Goal: Transaction & Acquisition: Purchase product/service

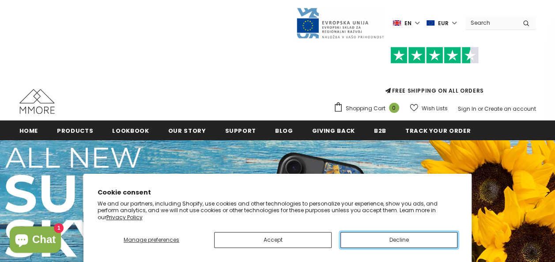
click at [365, 235] on button "Decline" at bounding box center [398, 240] width 117 height 16
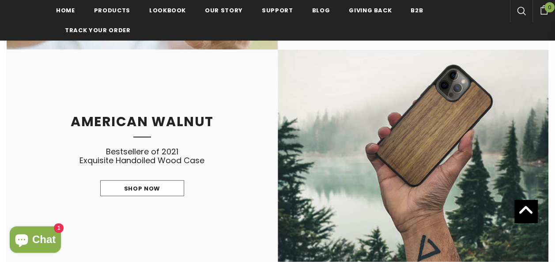
scroll to position [1017, 0]
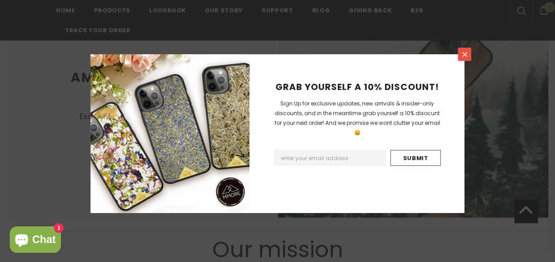
click at [462, 55] on icon at bounding box center [464, 54] width 7 height 7
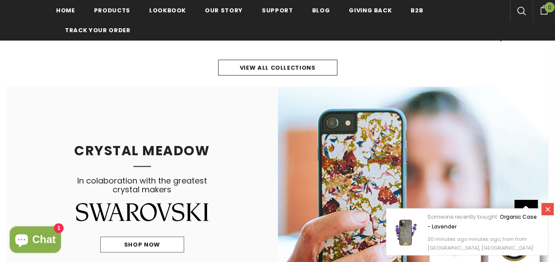
scroll to position [311, 0]
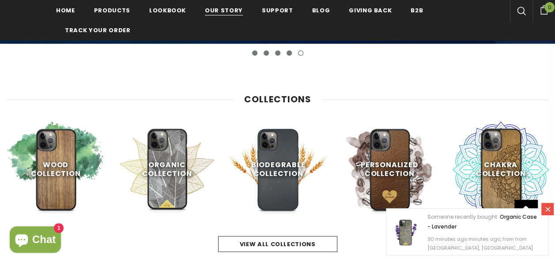
click at [217, 8] on span "Our Story" at bounding box center [224, 10] width 38 height 8
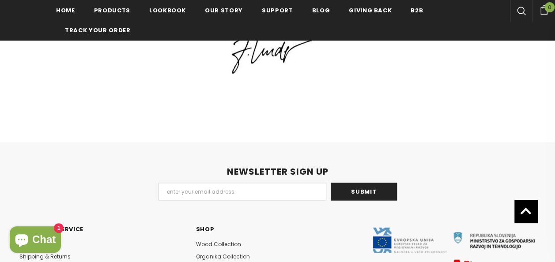
scroll to position [2308, 0]
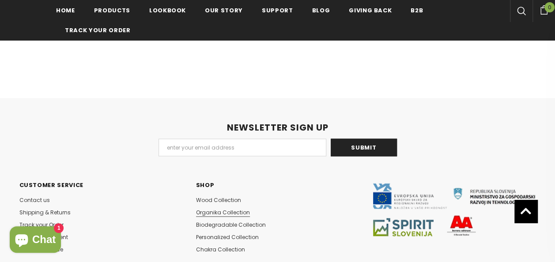
click at [229, 208] on span "Organika Collection" at bounding box center [223, 211] width 54 height 7
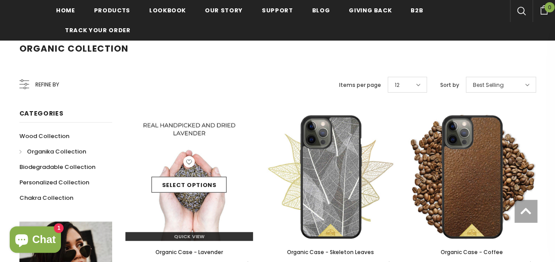
scroll to position [132, 0]
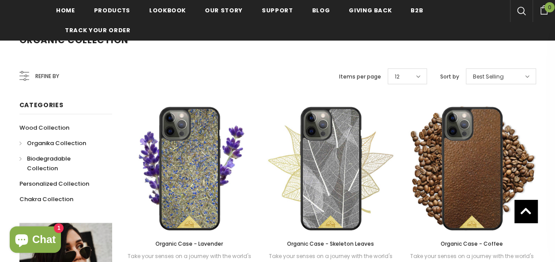
click at [61, 161] on span "Biodegradable Collection" at bounding box center [49, 163] width 44 height 18
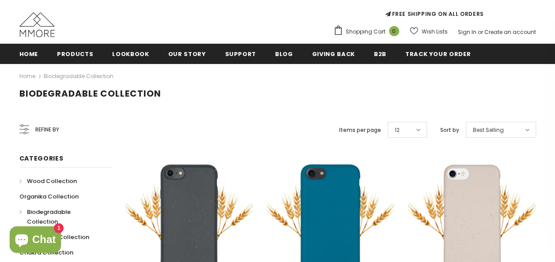
scroll to position [137, 0]
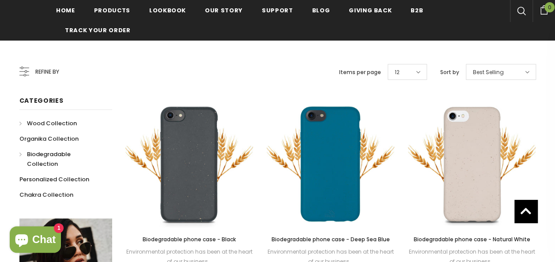
click at [53, 121] on span "Wood Collection" at bounding box center [52, 123] width 50 height 8
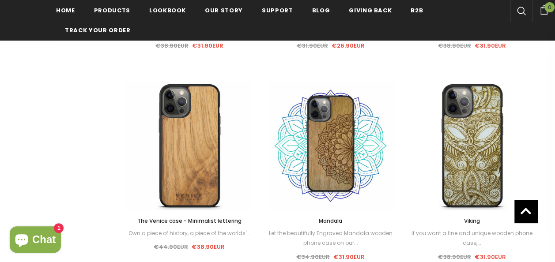
scroll to position [620, 0]
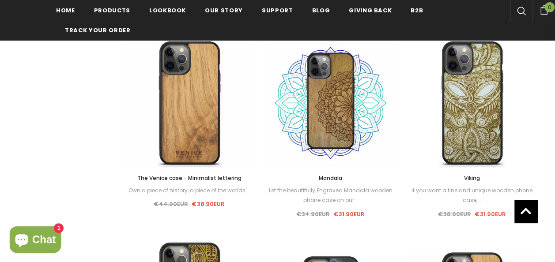
click at [204, 177] on span "The Venice case - Minimalist lettering" at bounding box center [189, 177] width 104 height 7
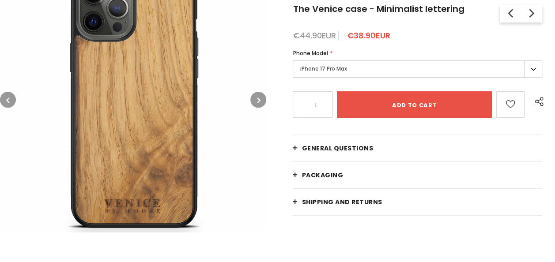
scroll to position [176, 0]
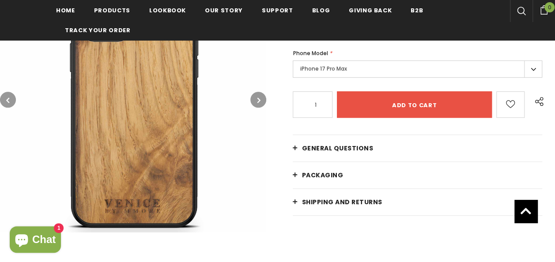
click at [260, 101] on icon "button" at bounding box center [258, 100] width 3 height 9
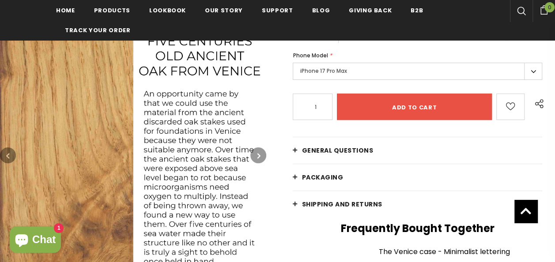
scroll to position [178, 0]
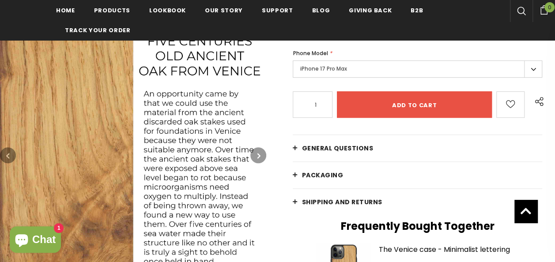
click at [258, 154] on icon "button" at bounding box center [258, 155] width 3 height 9
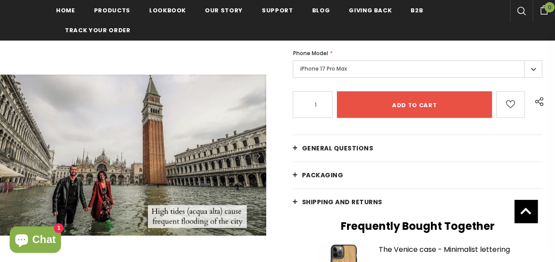
click at [261, 159] on button "button" at bounding box center [258, 155] width 16 height 16
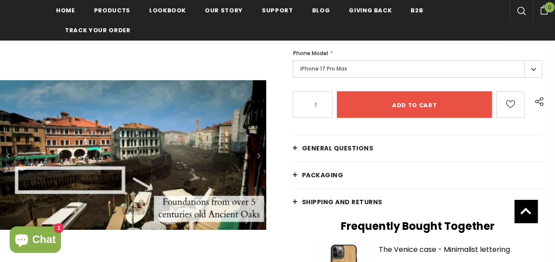
click at [261, 159] on button "button" at bounding box center [258, 155] width 16 height 16
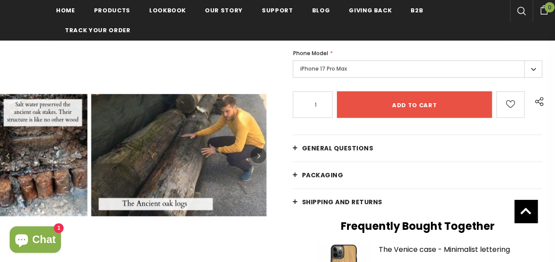
click at [261, 159] on button "button" at bounding box center [258, 155] width 16 height 16
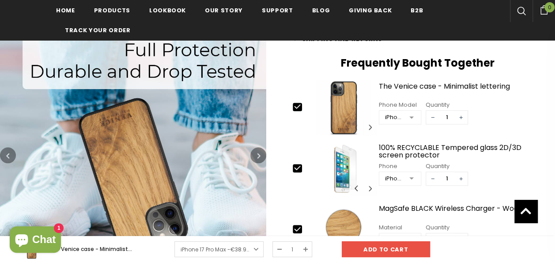
scroll to position [355, 0]
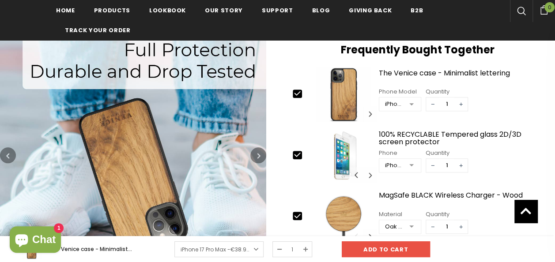
click at [396, 167] on div "iPhone 6/6S/7/8/SE2/SE3" at bounding box center [394, 165] width 18 height 9
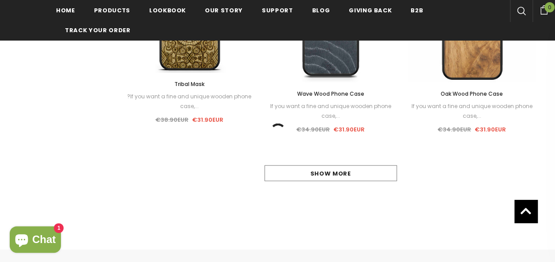
scroll to position [929, 0]
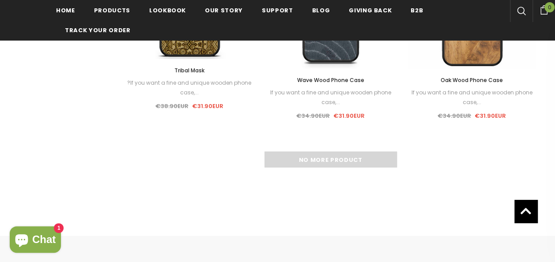
click at [292, 165] on div "No more product" at bounding box center [330, 160] width 410 height 16
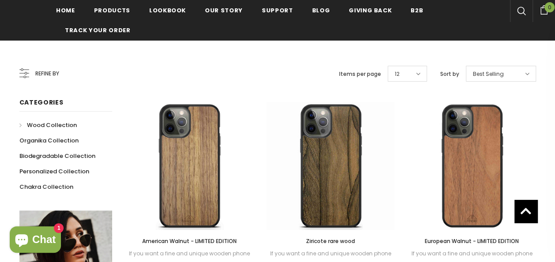
scroll to position [135, 0]
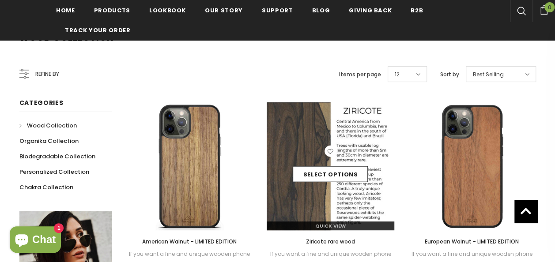
click at [336, 199] on img at bounding box center [330, 166] width 128 height 128
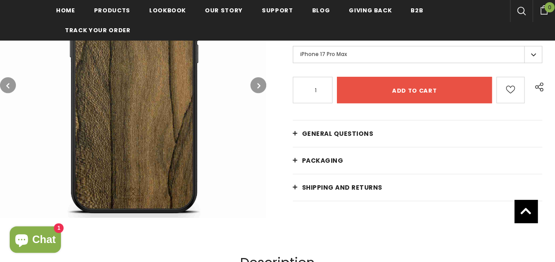
scroll to position [193, 0]
click at [255, 83] on button "button" at bounding box center [258, 85] width 16 height 16
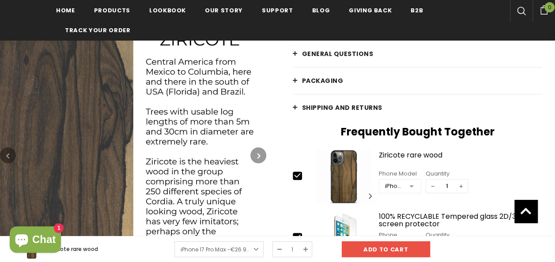
scroll to position [281, 0]
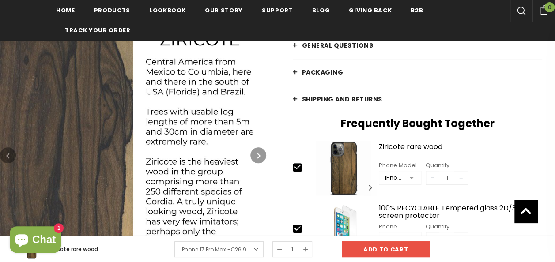
click at [261, 152] on button "button" at bounding box center [258, 155] width 16 height 16
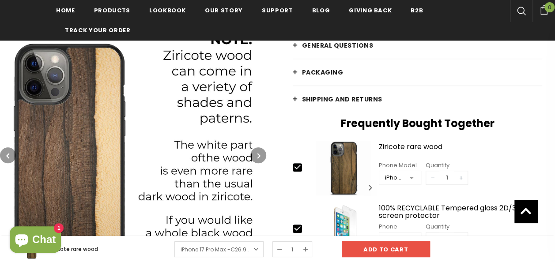
click at [266, 155] on button "button" at bounding box center [258, 155] width 16 height 16
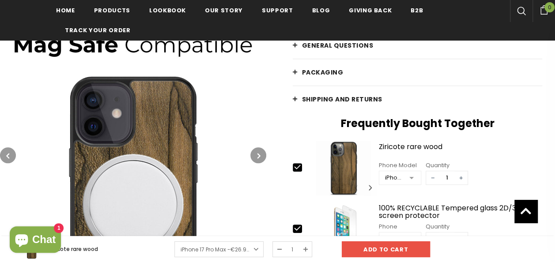
scroll to position [325, 0]
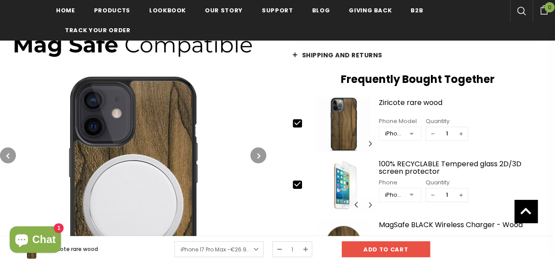
click at [262, 154] on button "button" at bounding box center [258, 155] width 16 height 16
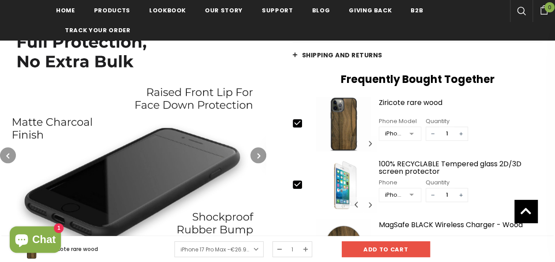
click at [262, 154] on button "button" at bounding box center [258, 155] width 16 height 16
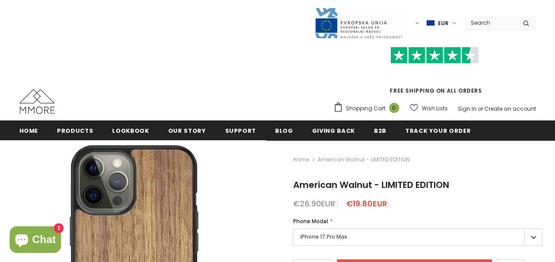
scroll to position [132, 0]
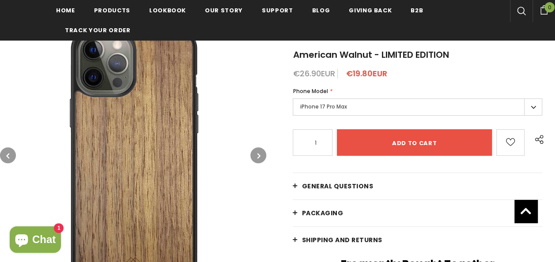
click at [255, 142] on img at bounding box center [133, 155] width 266 height 266
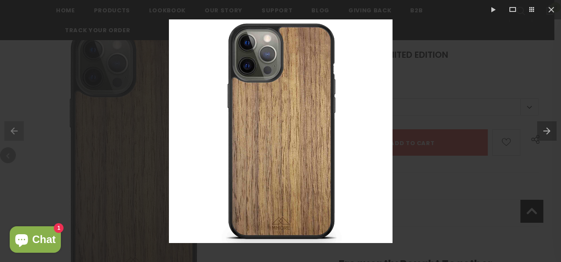
click at [544, 129] on button at bounding box center [549, 131] width 24 height 44
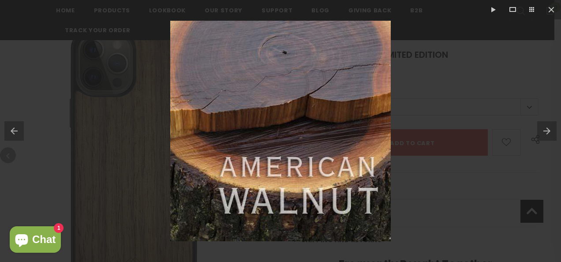
click at [544, 129] on button at bounding box center [549, 131] width 24 height 44
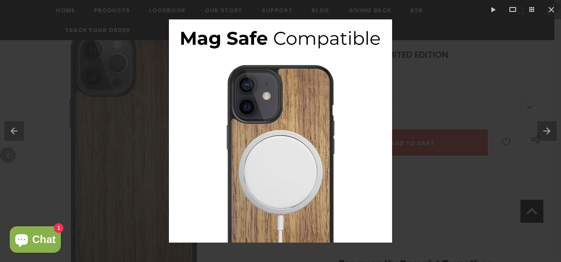
click at [544, 129] on button at bounding box center [549, 131] width 24 height 44
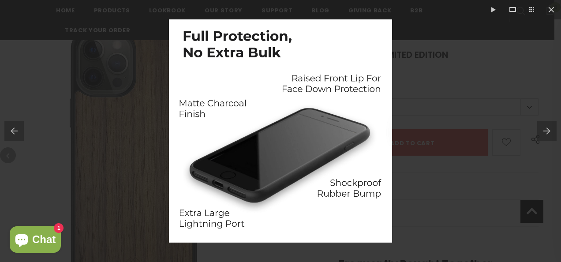
click at [544, 129] on button at bounding box center [549, 131] width 24 height 44
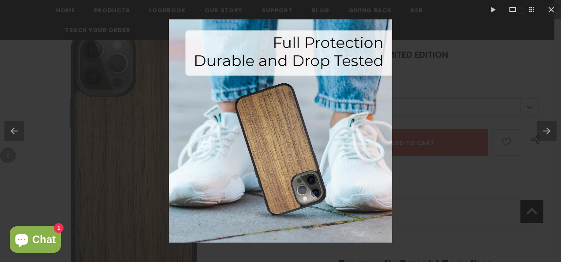
click at [544, 132] on button at bounding box center [549, 131] width 24 height 44
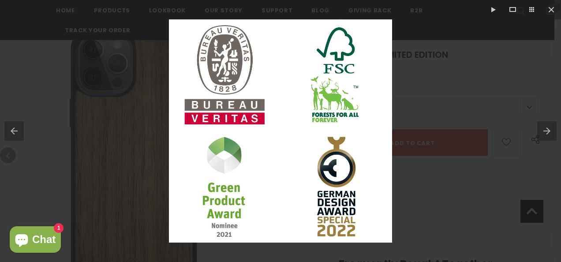
click at [544, 132] on button at bounding box center [549, 131] width 24 height 44
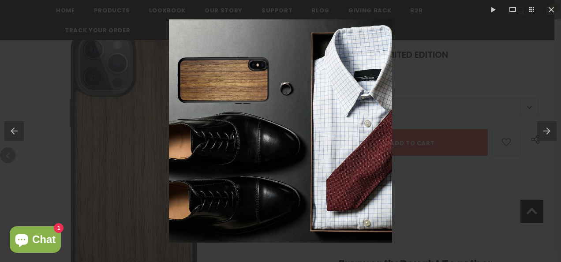
click at [544, 132] on button at bounding box center [549, 131] width 24 height 44
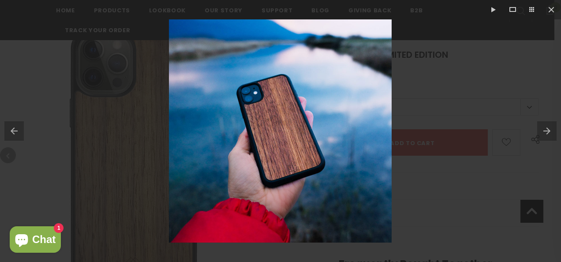
click at [16, 134] on button at bounding box center [12, 131] width 24 height 44
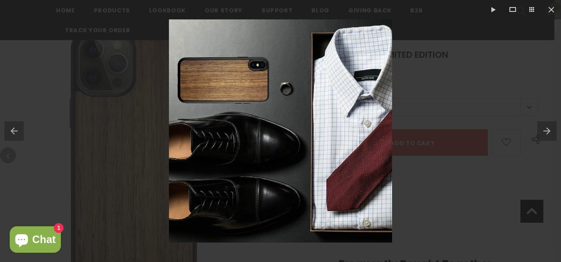
click at [546, 130] on button at bounding box center [549, 131] width 24 height 44
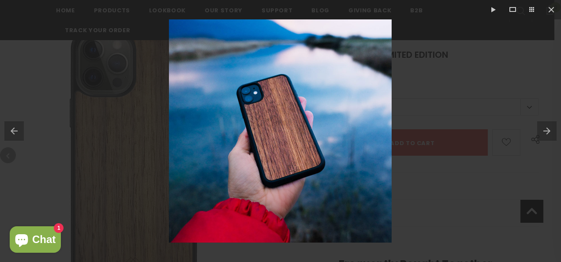
click at [546, 130] on button at bounding box center [549, 131] width 24 height 44
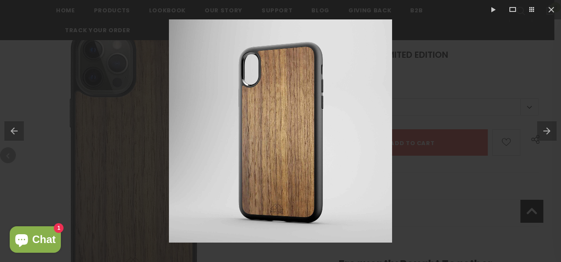
click at [13, 131] on button at bounding box center [12, 131] width 24 height 44
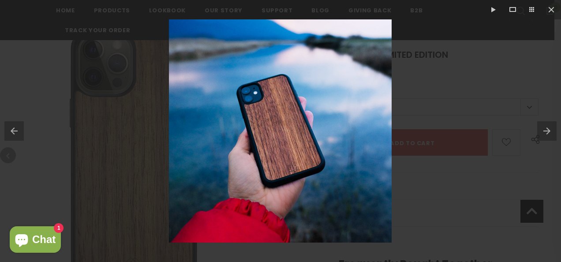
click at [517, 52] on div at bounding box center [280, 131] width 561 height 262
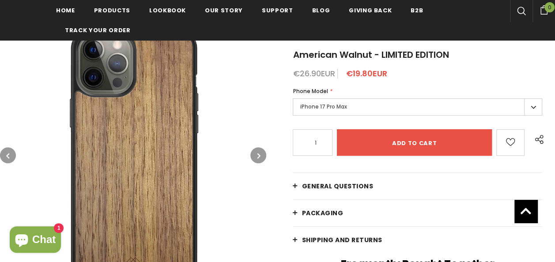
click at [336, 109] on label "iPhone 17 Pro Max" at bounding box center [416, 106] width 249 height 17
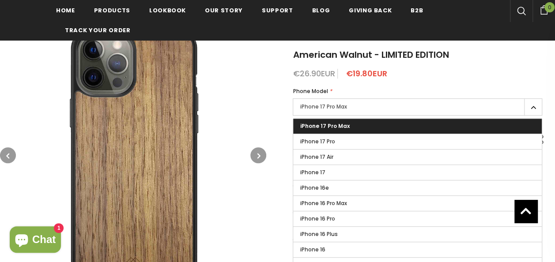
click at [350, 191] on label "iPhone 16e" at bounding box center [417, 187] width 248 height 15
click at [0, 0] on input "iPhone 16e" at bounding box center [0, 0] width 0 height 0
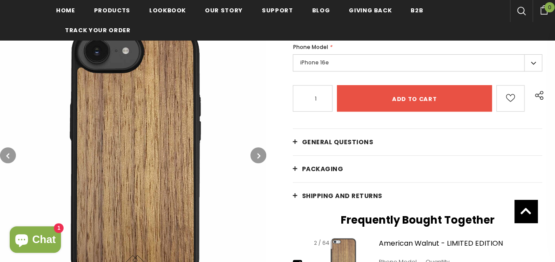
scroll to position [309, 0]
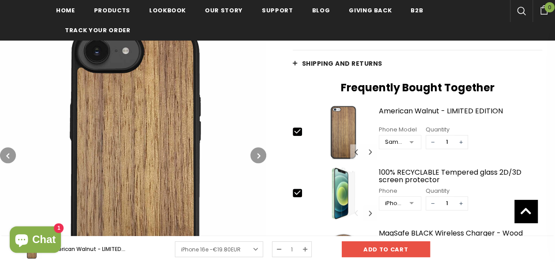
click at [403, 201] on div at bounding box center [411, 203] width 18 height 13
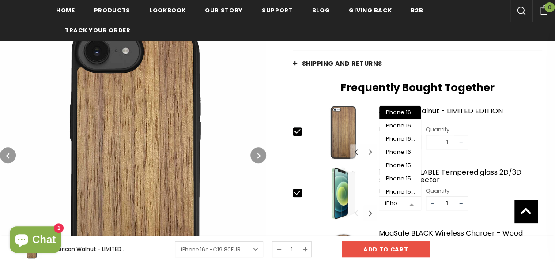
click at [535, 131] on div "Phone Model Samsung Galaxy S25 Plus iPhone 17 Pro Max iPhone 17 Pro iPhone 17 A…" at bounding box center [461, 136] width 164 height 26
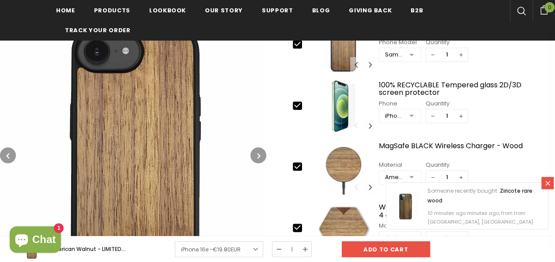
scroll to position [397, 0]
click at [294, 162] on icon at bounding box center [296, 165] width 9 height 9
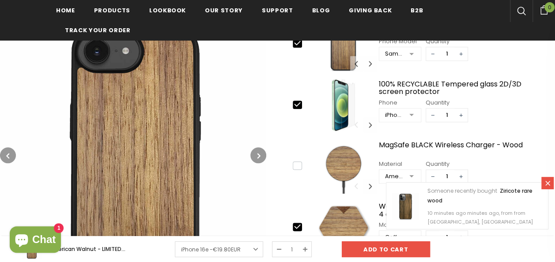
type input "0"
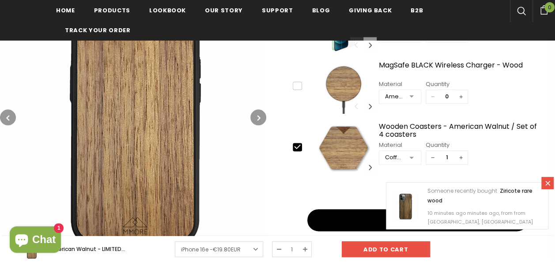
scroll to position [485, 0]
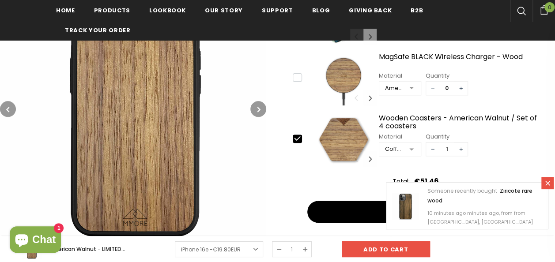
click at [298, 134] on icon at bounding box center [296, 138] width 9 height 9
type input "0"
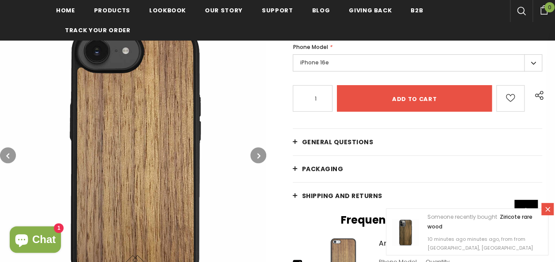
scroll to position [88, 0]
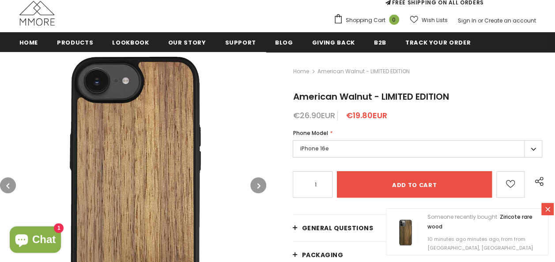
scroll to position [132, 0]
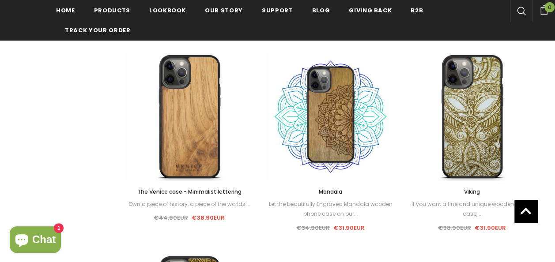
scroll to position [620, 0]
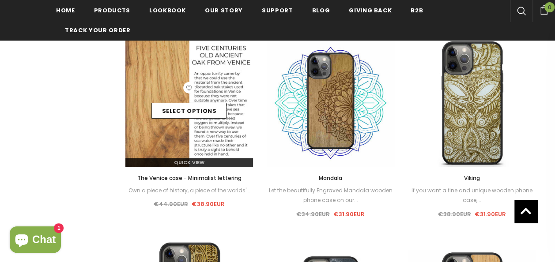
click at [210, 146] on img at bounding box center [189, 103] width 128 height 128
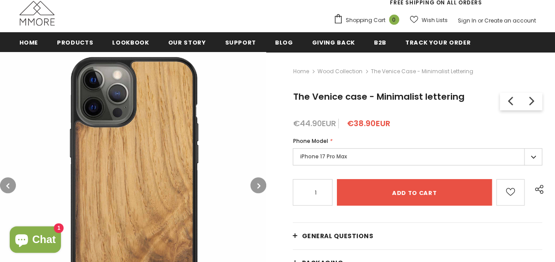
click at [320, 157] on label "iPhone 17 Pro Max" at bounding box center [416, 156] width 249 height 17
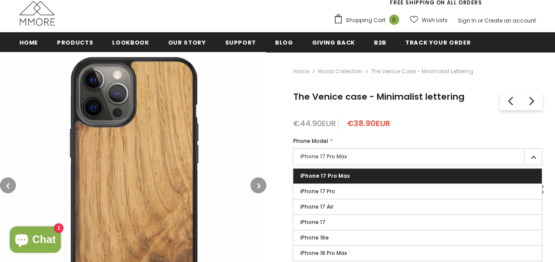
scroll to position [176, 0]
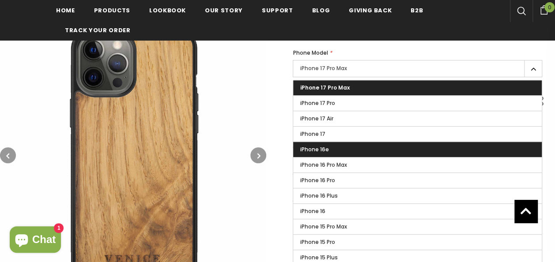
click at [328, 152] on label "iPhone 16e" at bounding box center [417, 149] width 248 height 15
click at [0, 0] on input "iPhone 16e" at bounding box center [0, 0] width 0 height 0
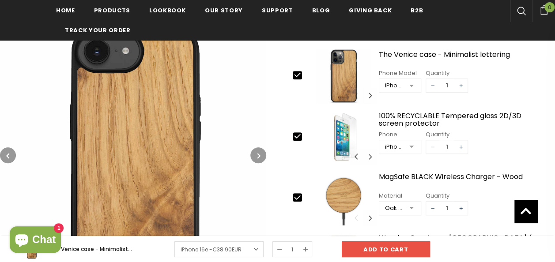
scroll to position [399, 0]
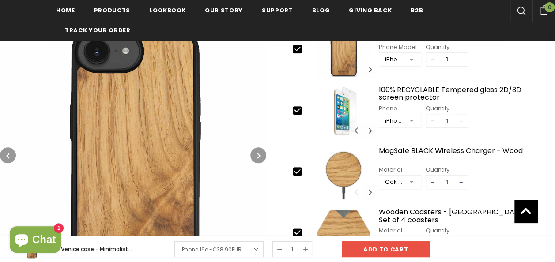
click at [257, 155] on icon "button" at bounding box center [258, 155] width 3 height 9
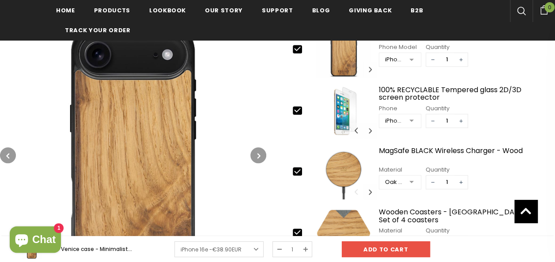
click at [257, 155] on icon "button" at bounding box center [258, 155] width 3 height 9
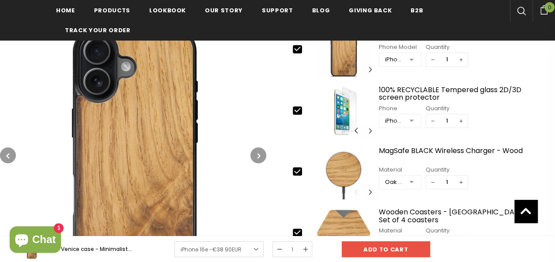
click at [257, 155] on icon "button" at bounding box center [258, 155] width 3 height 9
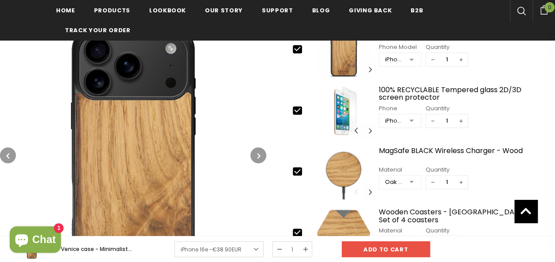
click at [258, 154] on icon "button" at bounding box center [258, 155] width 3 height 9
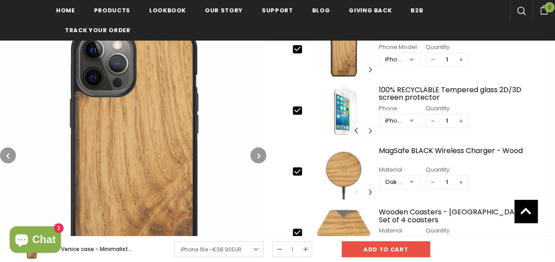
click at [258, 154] on icon "button" at bounding box center [258, 155] width 3 height 9
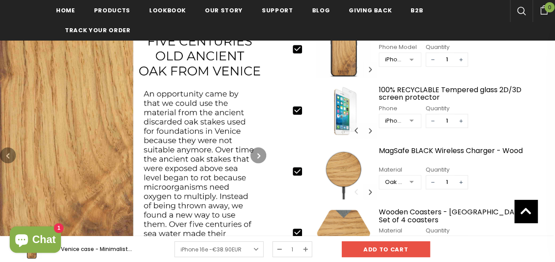
click at [258, 154] on icon "button" at bounding box center [258, 155] width 3 height 9
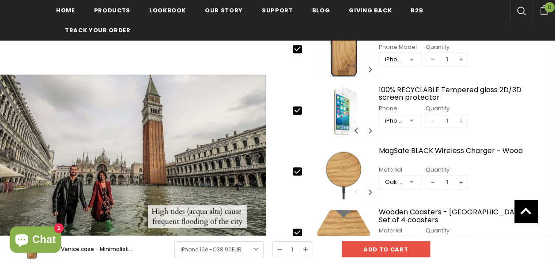
click at [258, 154] on icon "button" at bounding box center [258, 155] width 3 height 9
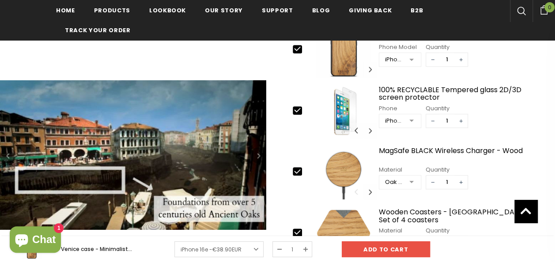
click at [258, 154] on icon "button" at bounding box center [258, 155] width 3 height 9
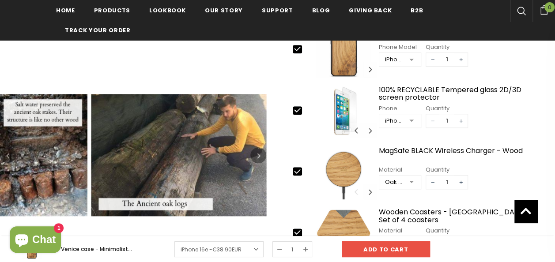
click at [258, 154] on icon "button" at bounding box center [258, 155] width 3 height 9
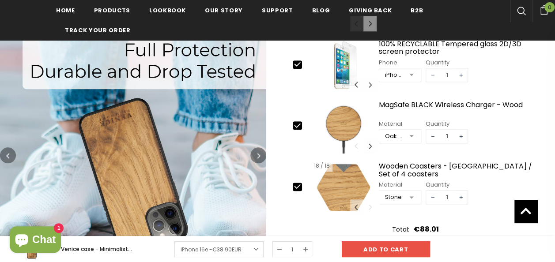
scroll to position [443, 0]
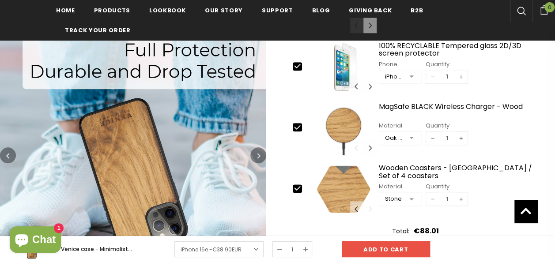
click at [301, 185] on icon at bounding box center [296, 188] width 9 height 9
type input "0"
click at [296, 124] on icon at bounding box center [296, 127] width 9 height 9
type input "0"
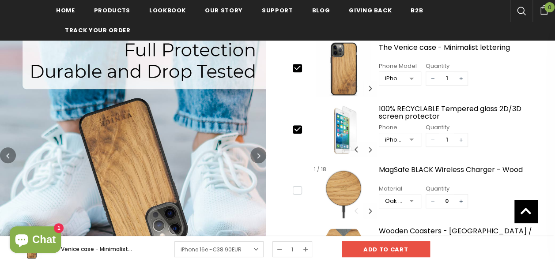
scroll to position [311, 0]
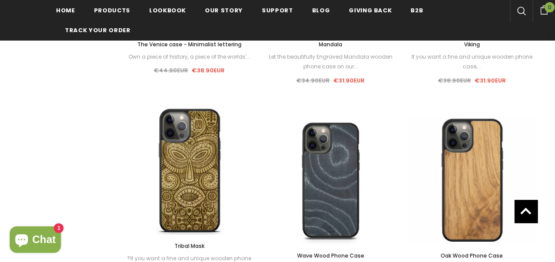
scroll to position [840, 0]
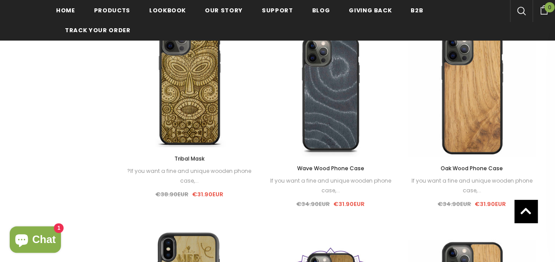
click at [469, 171] on span "Oak Wood Phone Case" at bounding box center [471, 168] width 62 height 7
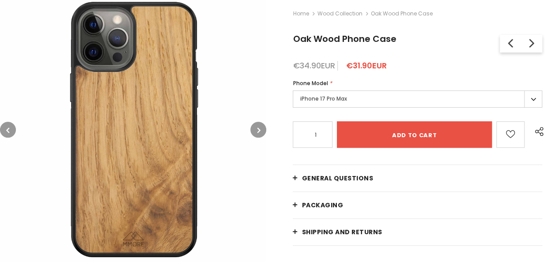
scroll to position [179, 0]
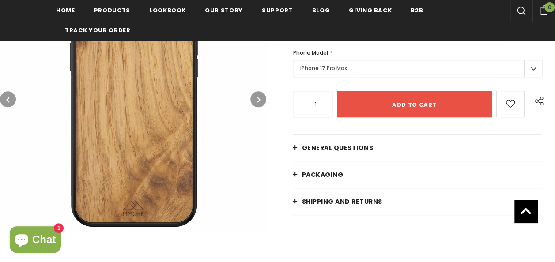
click at [256, 99] on button "button" at bounding box center [258, 99] width 16 height 16
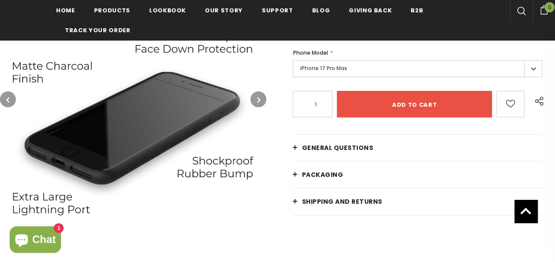
click at [257, 102] on icon "button" at bounding box center [258, 99] width 3 height 9
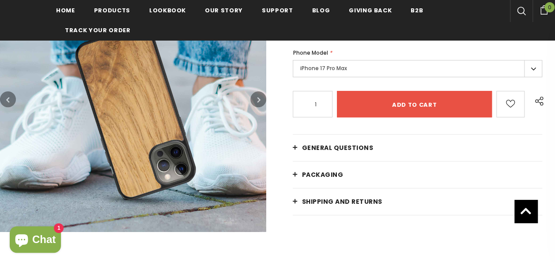
click at [257, 102] on icon "button" at bounding box center [258, 99] width 3 height 9
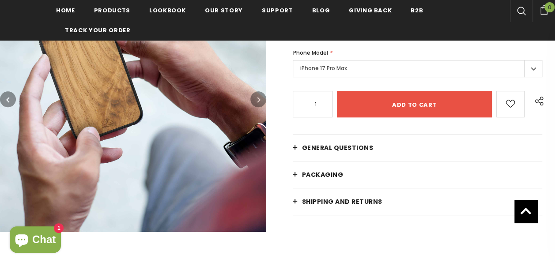
click at [257, 102] on icon "button" at bounding box center [258, 99] width 3 height 9
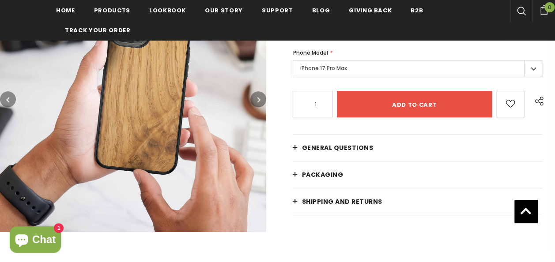
click at [257, 102] on icon "button" at bounding box center [258, 99] width 3 height 9
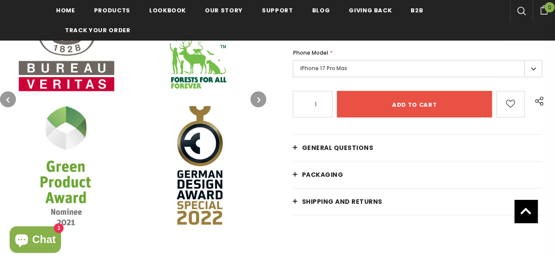
click at [257, 102] on icon "button" at bounding box center [258, 99] width 3 height 9
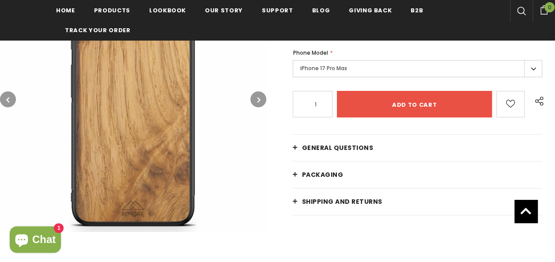
click at [257, 102] on icon "button" at bounding box center [258, 99] width 3 height 9
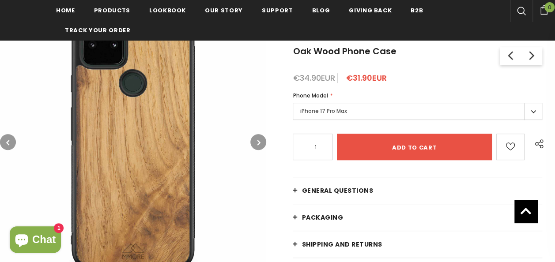
scroll to position [90, 0]
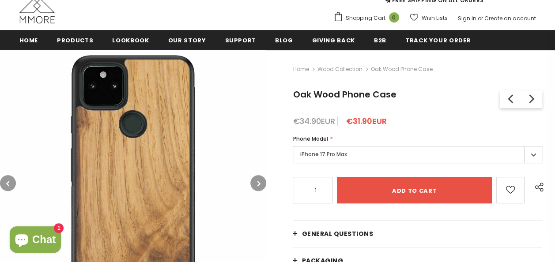
click at [341, 156] on label "iPhone 17 Pro Max" at bounding box center [416, 154] width 249 height 17
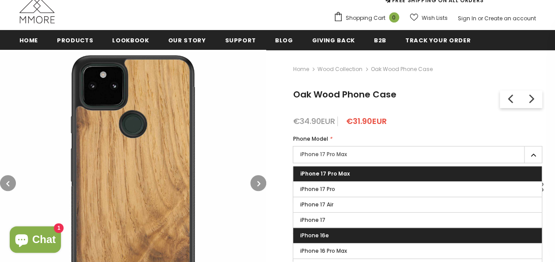
click at [327, 232] on span "iPhone 16e" at bounding box center [314, 235] width 29 height 7
click at [0, 0] on input "iPhone 16e" at bounding box center [0, 0] width 0 height 0
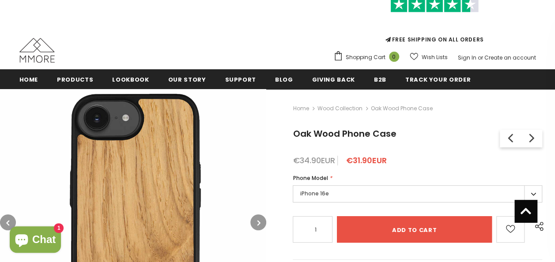
scroll to position [46, 0]
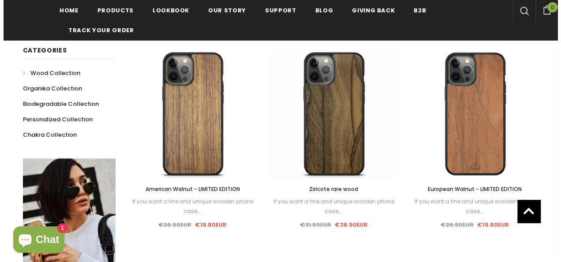
scroll to position [179, 0]
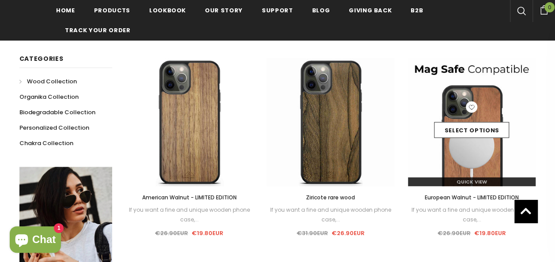
click at [485, 179] on span "Quick View" at bounding box center [471, 181] width 30 height 7
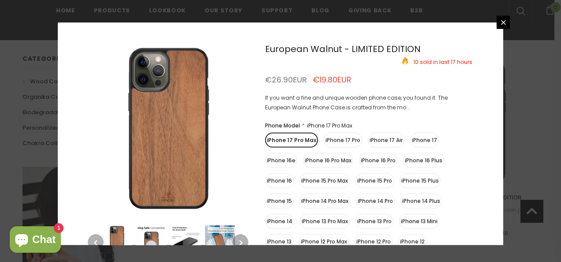
click at [288, 159] on label "iPhone 16e" at bounding box center [281, 160] width 32 height 15
click at [0, 0] on input "iPhone 16e" at bounding box center [0, 0] width 0 height 0
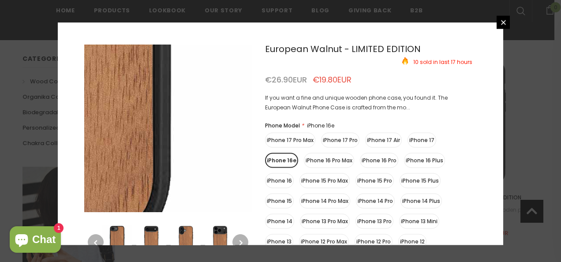
scroll to position [88, 0]
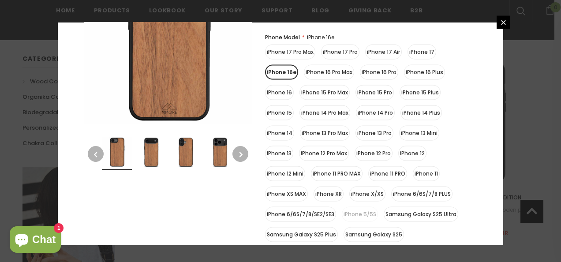
click at [242, 150] on icon "button" at bounding box center [241, 154] width 3 height 9
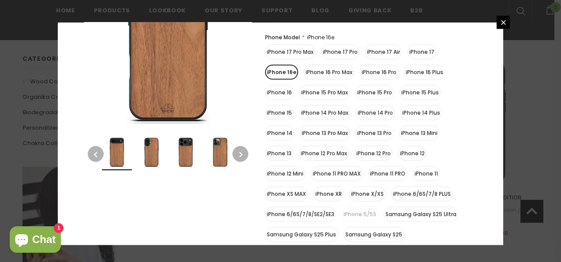
click at [242, 151] on icon "button" at bounding box center [241, 154] width 3 height 9
click at [242, 153] on icon "button" at bounding box center [241, 154] width 3 height 9
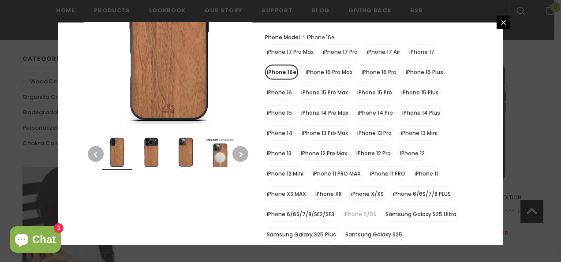
click at [240, 154] on icon "button" at bounding box center [241, 154] width 3 height 9
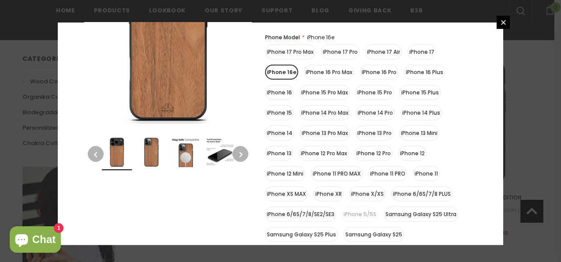
click at [240, 154] on icon "button" at bounding box center [241, 154] width 3 height 9
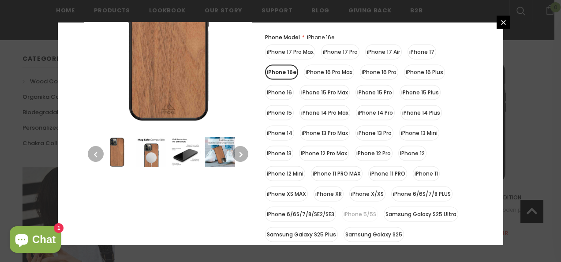
click at [240, 154] on icon "button" at bounding box center [241, 154] width 3 height 9
click at [221, 156] on img at bounding box center [220, 152] width 30 height 30
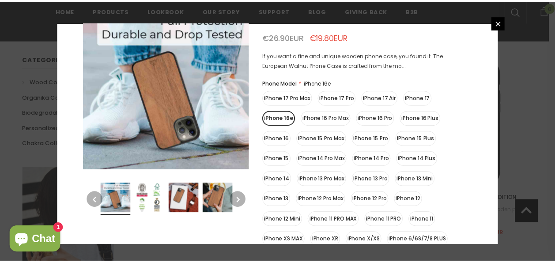
scroll to position [0, 0]
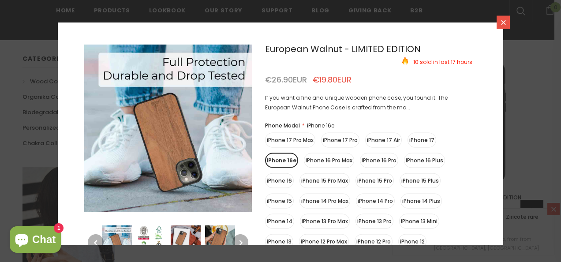
click at [505, 24] on icon at bounding box center [503, 22] width 5 height 5
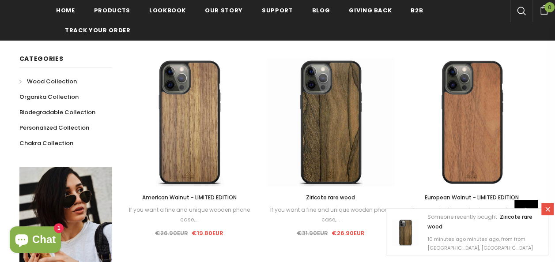
scroll to position [311, 0]
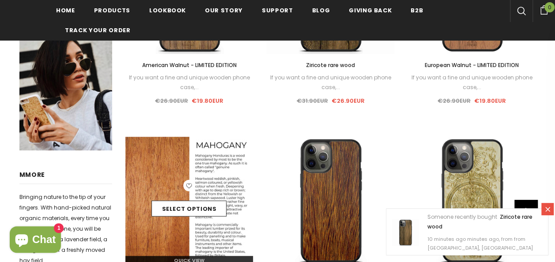
click at [173, 191] on div "Select options" at bounding box center [189, 201] width 128 height 42
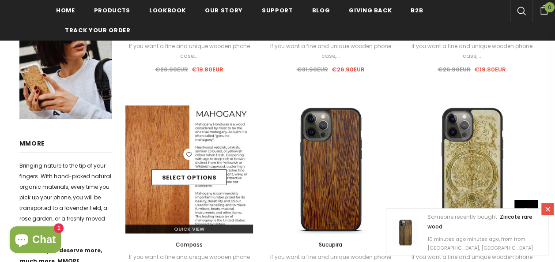
scroll to position [355, 0]
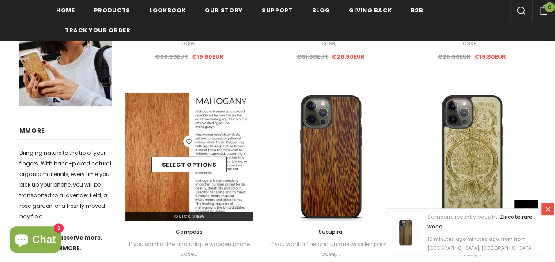
click at [193, 201] on img at bounding box center [189, 157] width 128 height 128
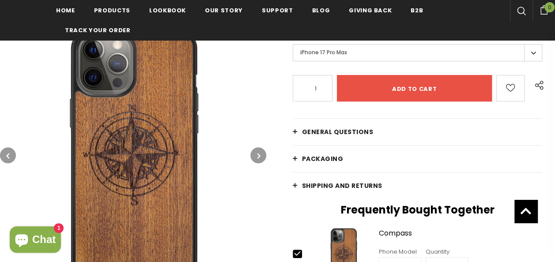
scroll to position [221, 0]
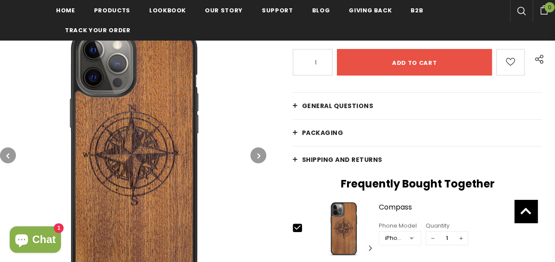
click at [259, 154] on icon "button" at bounding box center [258, 155] width 3 height 9
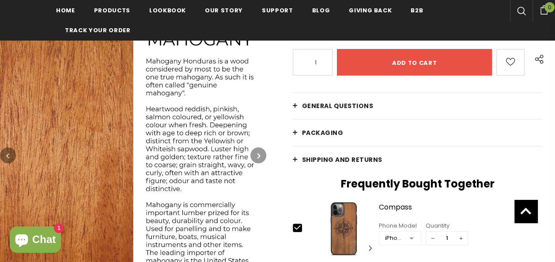
click at [259, 154] on icon "button" at bounding box center [258, 155] width 3 height 9
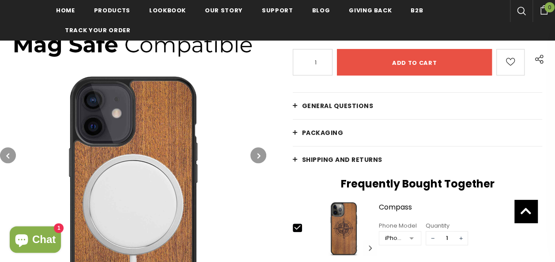
click at [259, 154] on icon "button" at bounding box center [258, 155] width 3 height 9
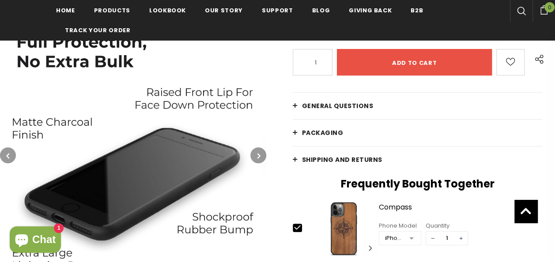
click at [259, 154] on icon "button" at bounding box center [258, 155] width 3 height 9
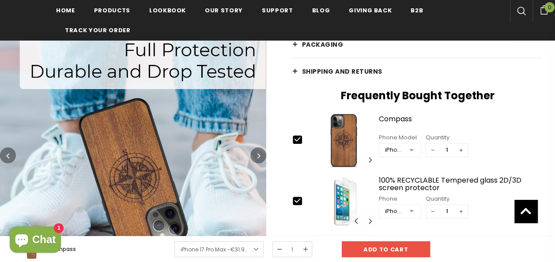
scroll to position [397, 0]
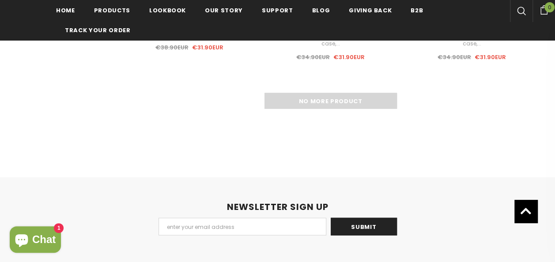
scroll to position [989, 0]
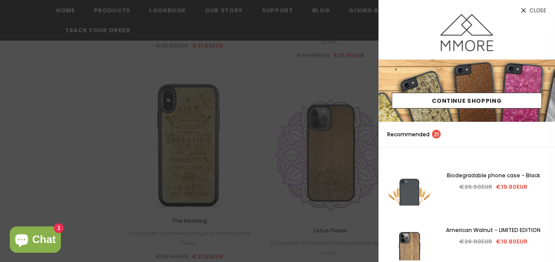
click at [535, 12] on span "Close" at bounding box center [537, 10] width 17 height 5
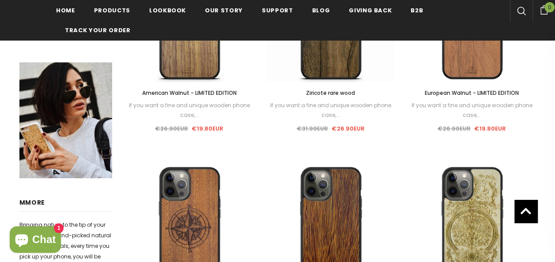
scroll to position [195, 0]
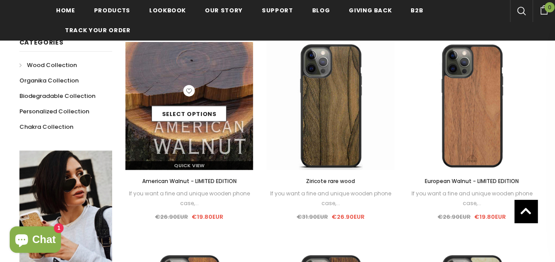
click at [195, 129] on img at bounding box center [189, 106] width 128 height 128
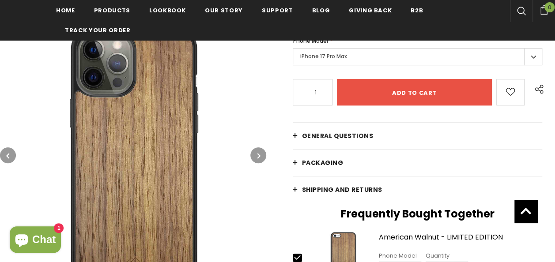
scroll to position [235, 0]
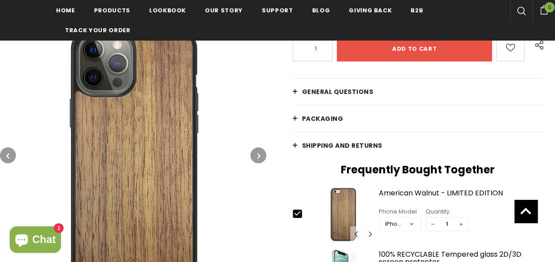
click at [312, 91] on span "General Questions" at bounding box center [336, 91] width 71 height 9
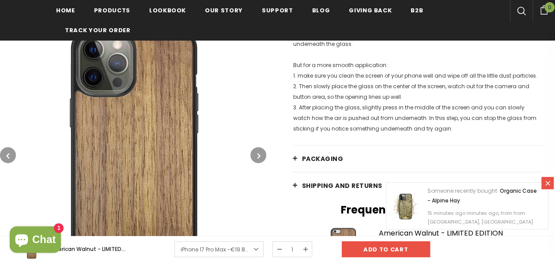
scroll to position [1161, 0]
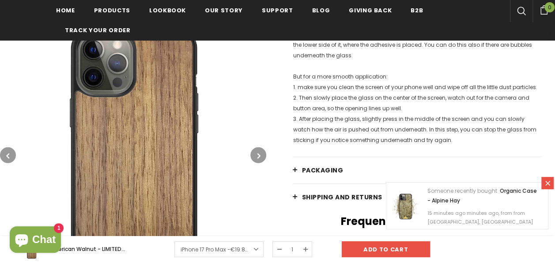
click at [337, 193] on span "Shipping and returns" at bounding box center [341, 197] width 80 height 9
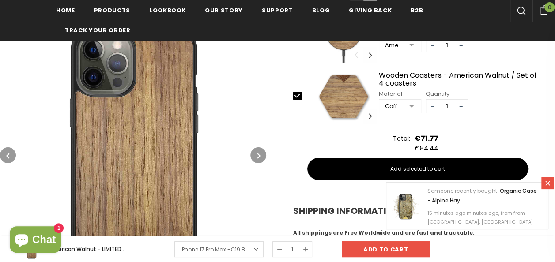
scroll to position [1426, 0]
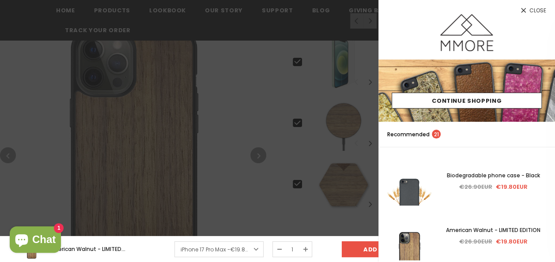
click at [259, 57] on div at bounding box center [277, 131] width 555 height 262
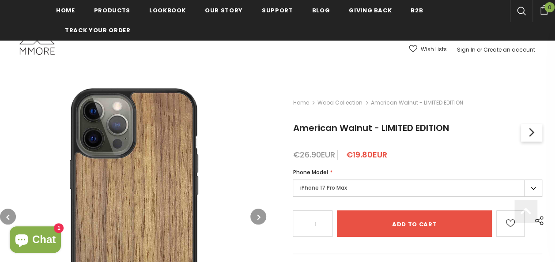
scroll to position [132, 0]
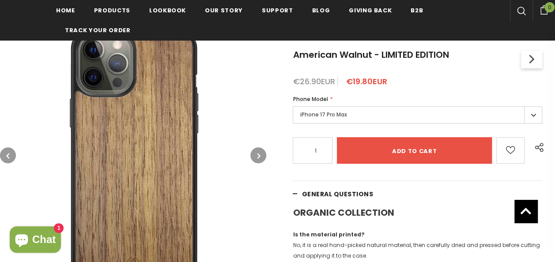
click at [317, 116] on label "iPhone 17 Pro Max" at bounding box center [416, 114] width 249 height 17
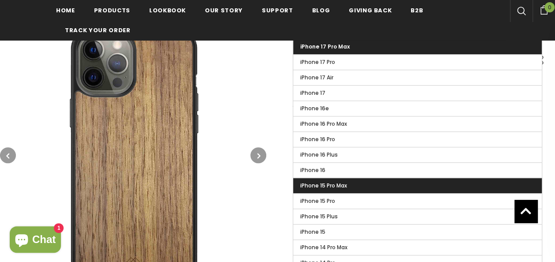
scroll to position [221, 0]
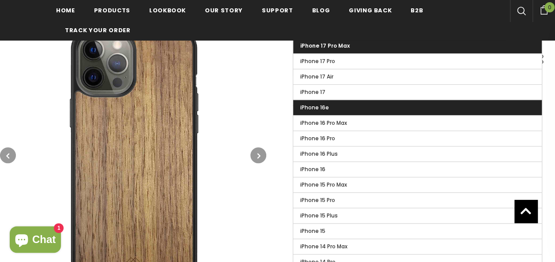
click at [328, 111] on label "iPhone 16e" at bounding box center [417, 107] width 248 height 15
click at [0, 0] on input "iPhone 16e" at bounding box center [0, 0] width 0 height 0
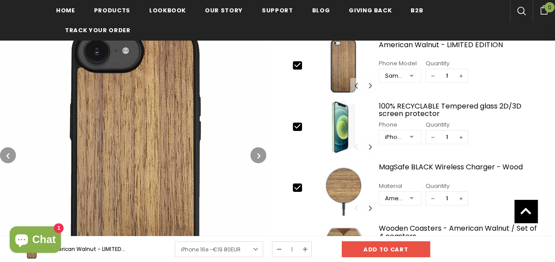
scroll to position [1368, 0]
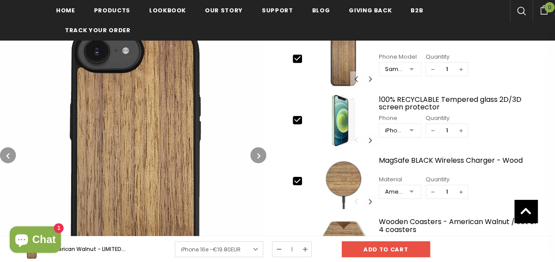
click at [297, 181] on icon at bounding box center [296, 180] width 9 height 9
type input "0"
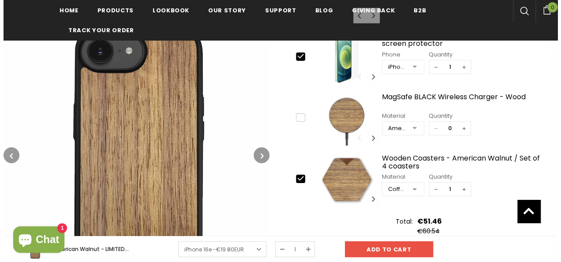
scroll to position [1456, 0]
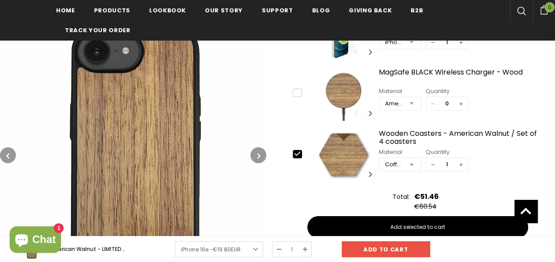
click at [299, 149] on icon at bounding box center [296, 153] width 9 height 9
type input "0"
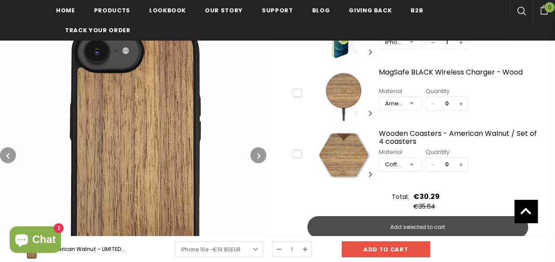
click at [393, 223] on span "Add selected to cart" at bounding box center [417, 227] width 55 height 8
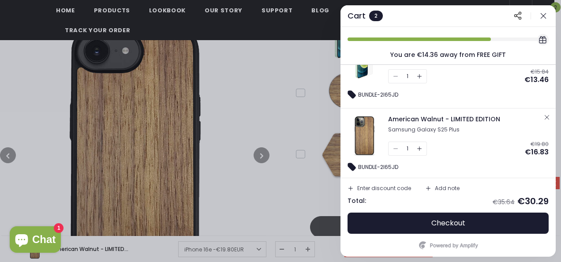
scroll to position [185, 0]
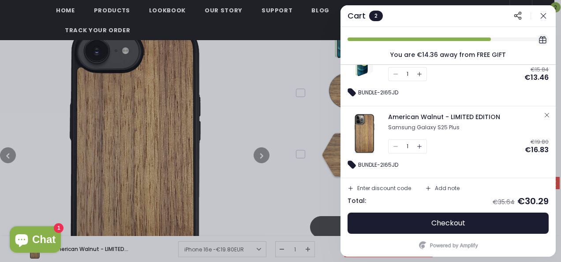
click at [546, 116] on icon "button" at bounding box center [547, 115] width 7 height 7
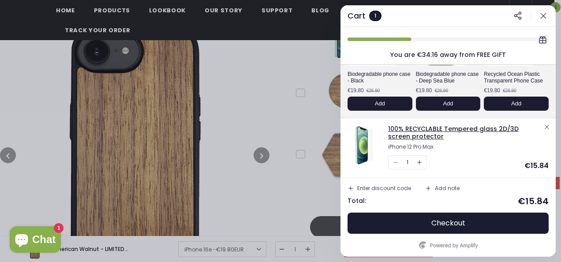
scroll to position [95, 0]
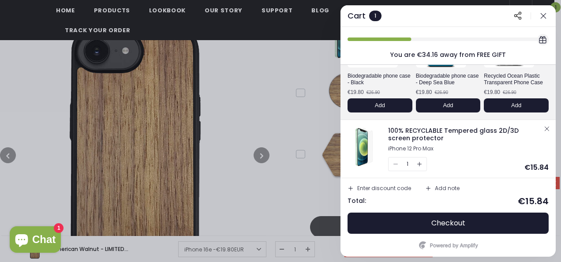
click at [544, 125] on icon "button" at bounding box center [547, 128] width 7 height 7
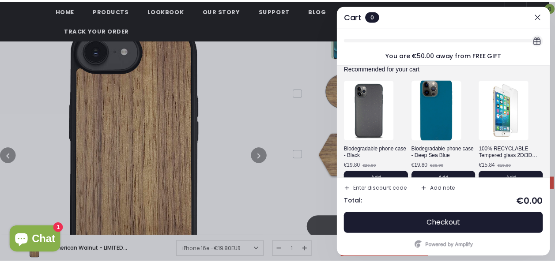
scroll to position [0, 0]
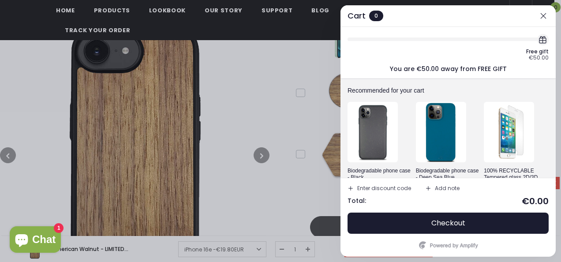
click at [544, 15] on icon "button" at bounding box center [543, 15] width 9 height 9
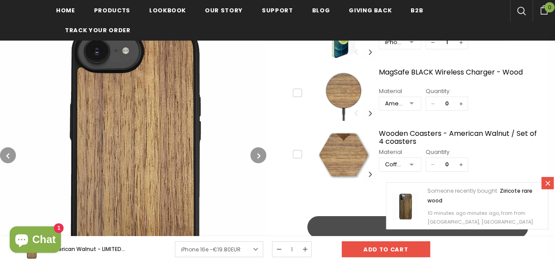
scroll to position [1324, 0]
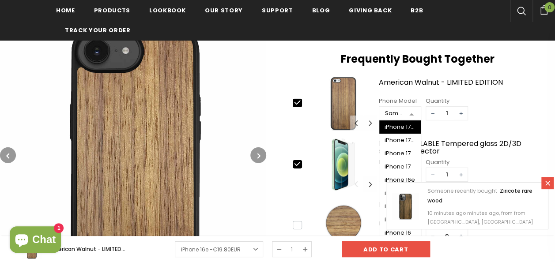
click at [393, 114] on div "Samsung Galaxy S25 Plus" at bounding box center [394, 113] width 18 height 9
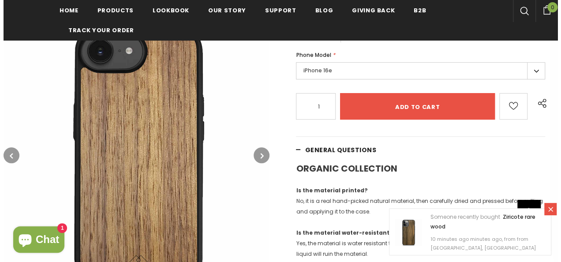
scroll to position [88, 0]
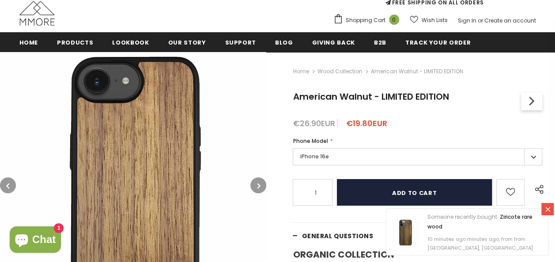
click at [420, 190] on input "Add to cart" at bounding box center [414, 192] width 154 height 26
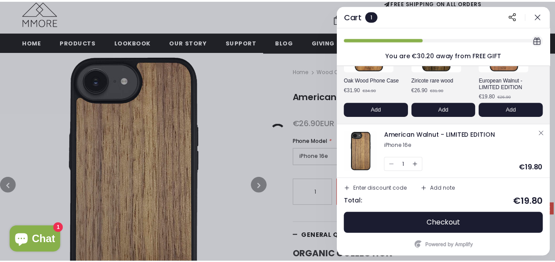
scroll to position [91, 0]
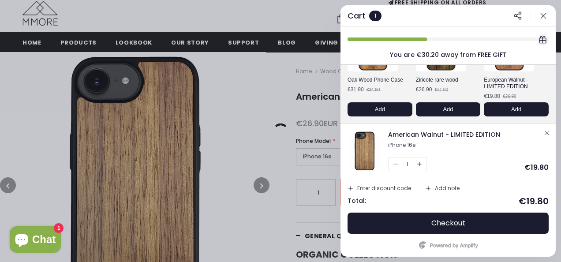
click at [234, 82] on div at bounding box center [280, 131] width 561 height 262
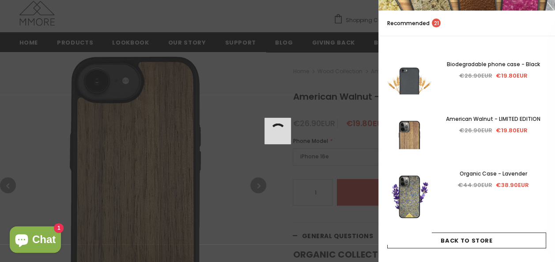
scroll to position [119, 0]
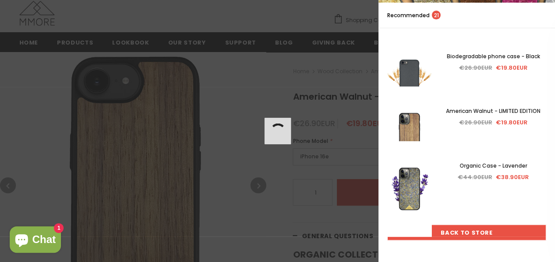
click at [463, 234] on link "Back To Store" at bounding box center [466, 233] width 159 height 16
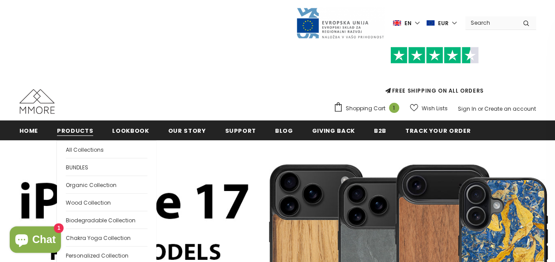
click at [87, 132] on span "Products" at bounding box center [75, 131] width 36 height 8
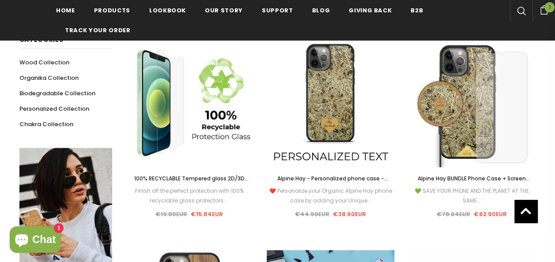
scroll to position [193, 0]
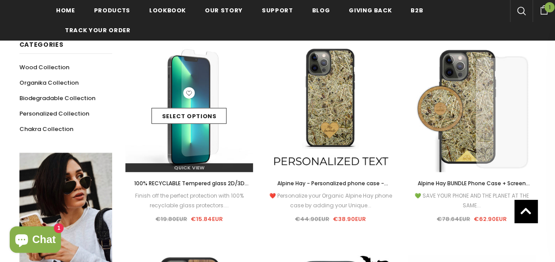
click at [191, 150] on img at bounding box center [189, 108] width 128 height 128
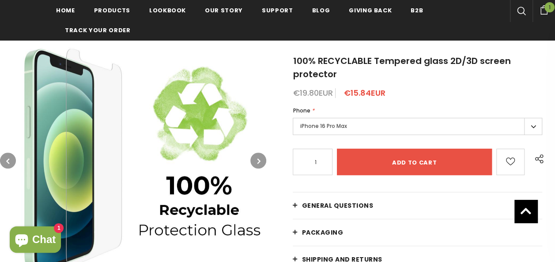
scroll to position [88, 0]
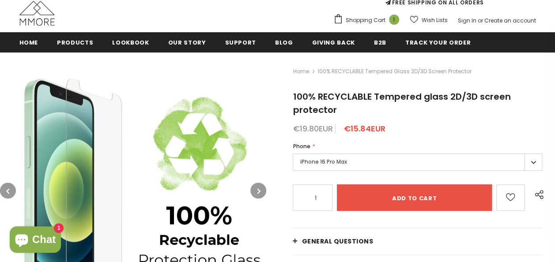
click at [368, 162] on label "iPhone 16 Pro Max" at bounding box center [416, 162] width 249 height 17
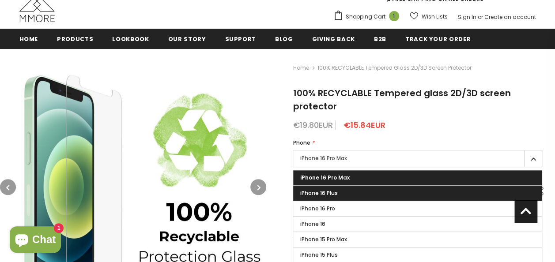
scroll to position [90, 0]
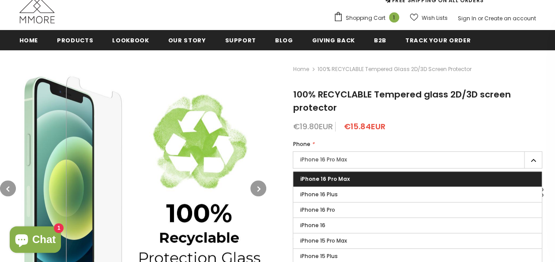
click at [244, 71] on img at bounding box center [133, 189] width 266 height 266
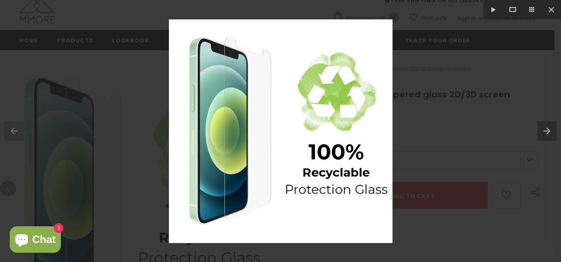
click at [503, 68] on div at bounding box center [280, 131] width 561 height 262
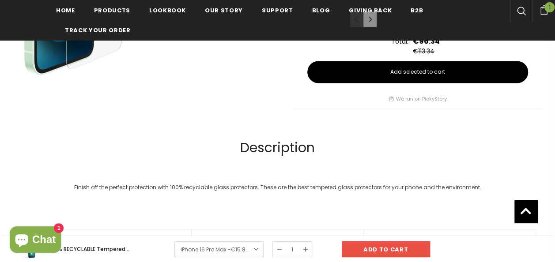
scroll to position [664, 0]
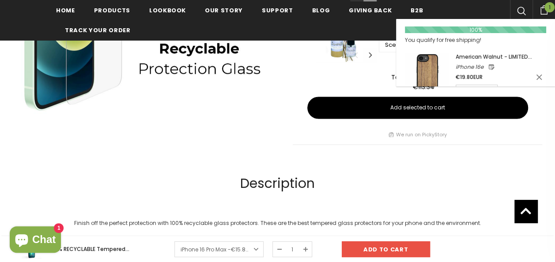
click at [549, 6] on span "1" at bounding box center [549, 7] width 10 height 10
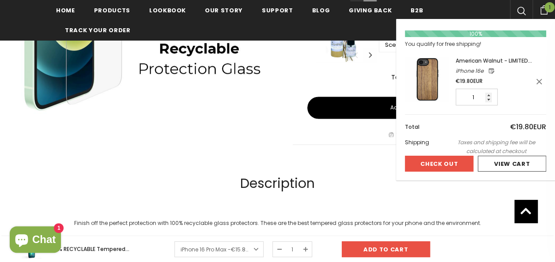
click at [452, 162] on button "Check Out" at bounding box center [439, 164] width 68 height 16
